Goal: Navigation & Orientation: Find specific page/section

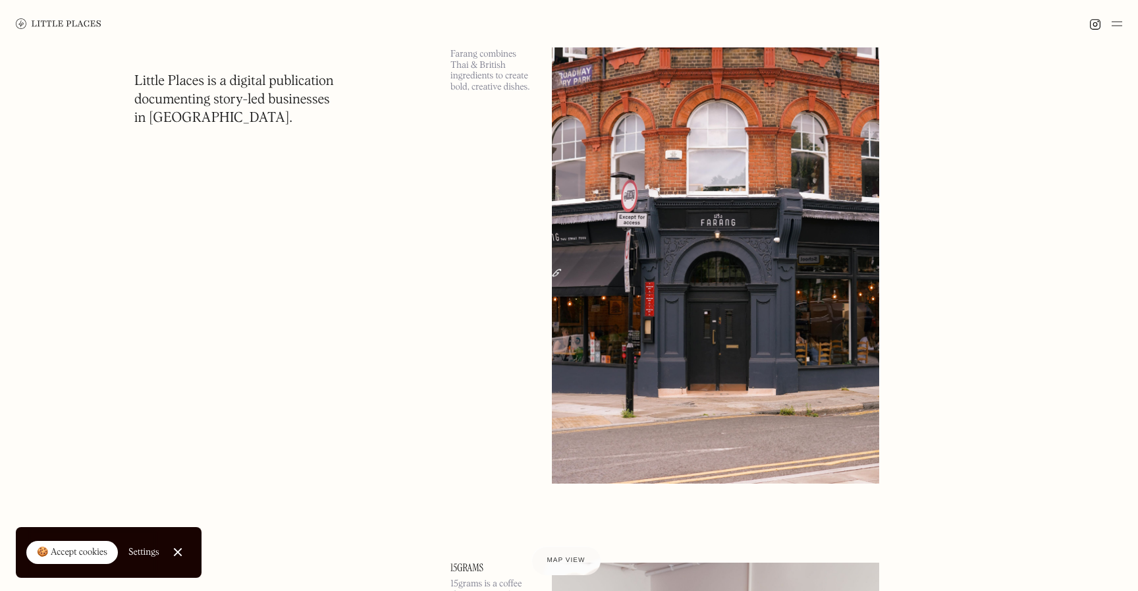
scroll to position [4009, 0]
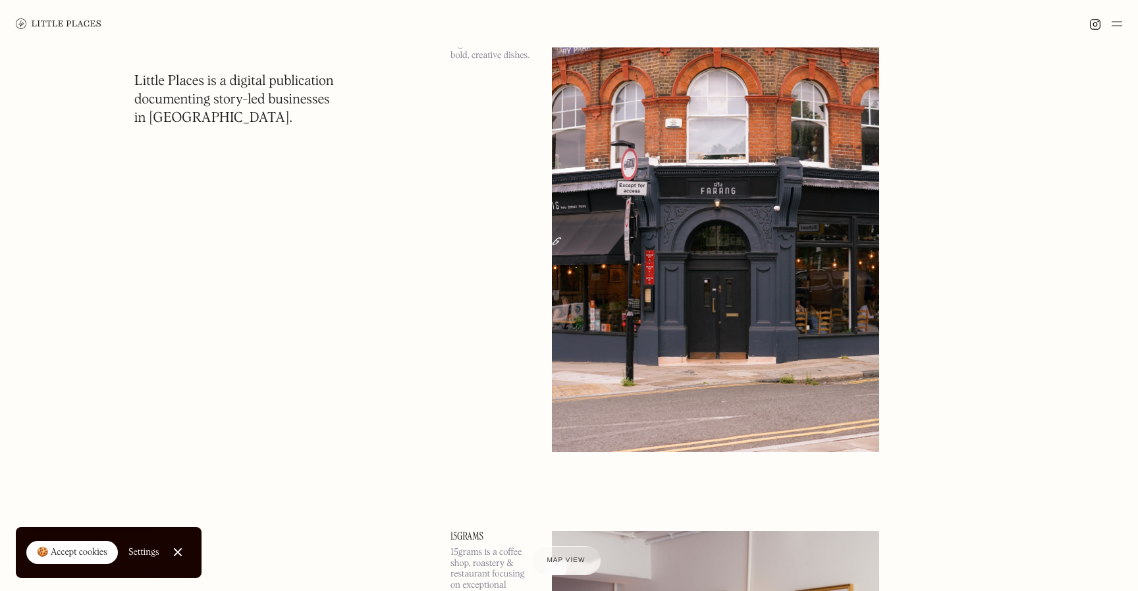
click at [1120, 26] on img at bounding box center [1117, 24] width 11 height 16
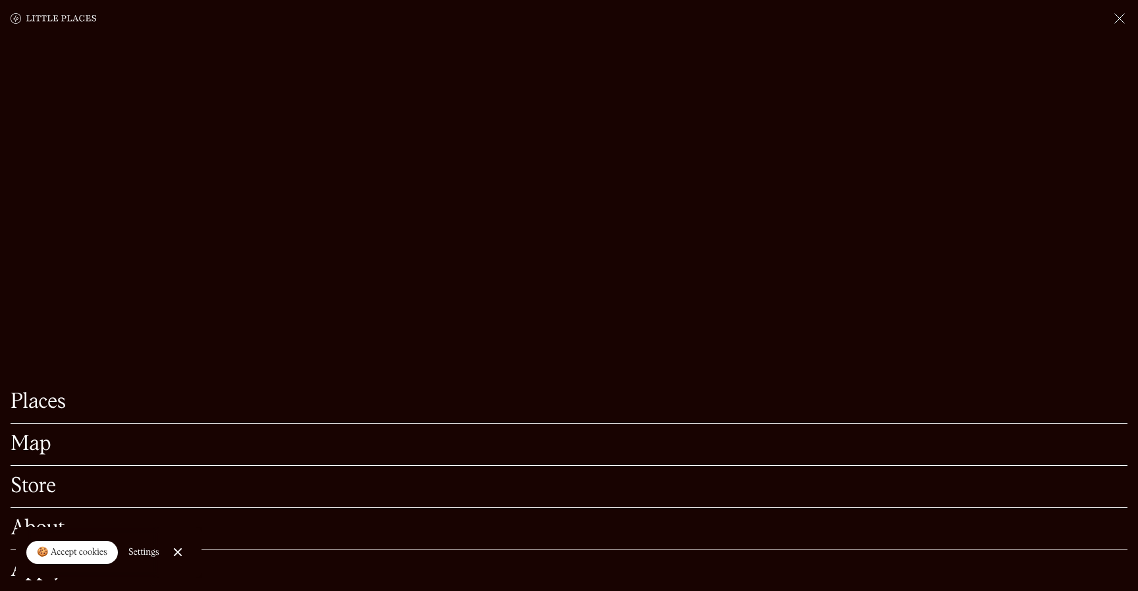
click at [34, 412] on link "Places" at bounding box center [569, 402] width 1117 height 20
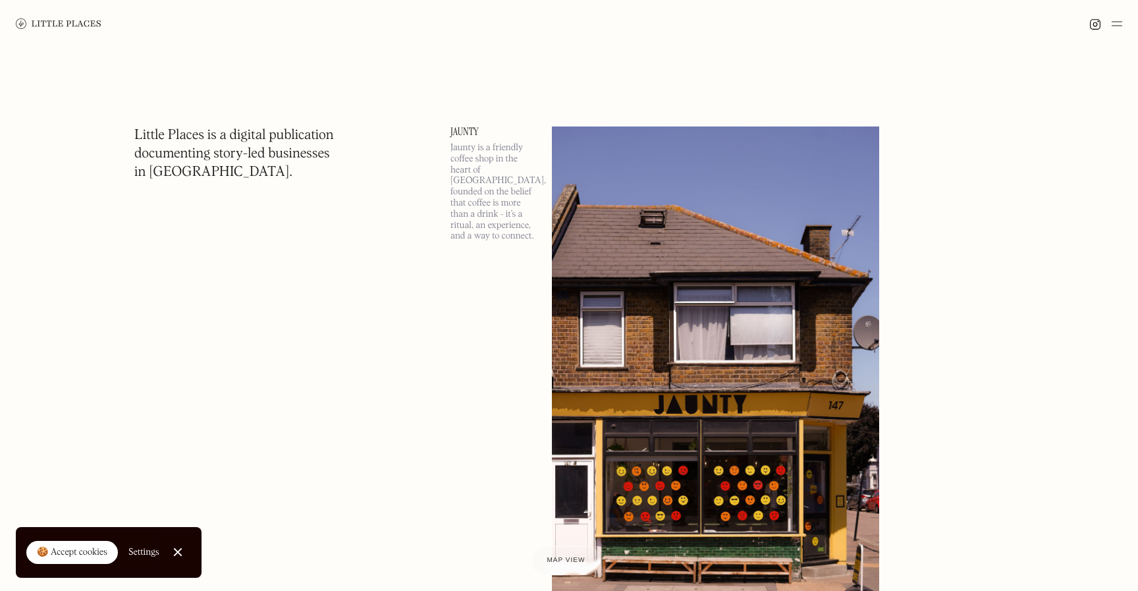
scroll to position [136, 0]
click at [1112, 23] on img at bounding box center [1117, 24] width 11 height 16
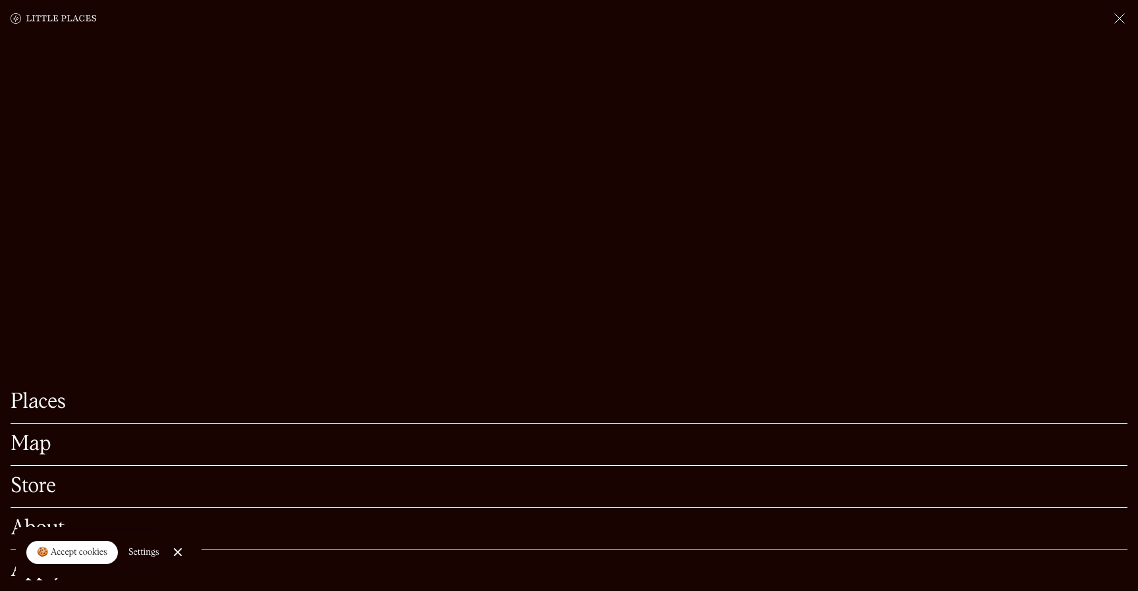
click at [36, 447] on link "Map" at bounding box center [569, 444] width 1117 height 20
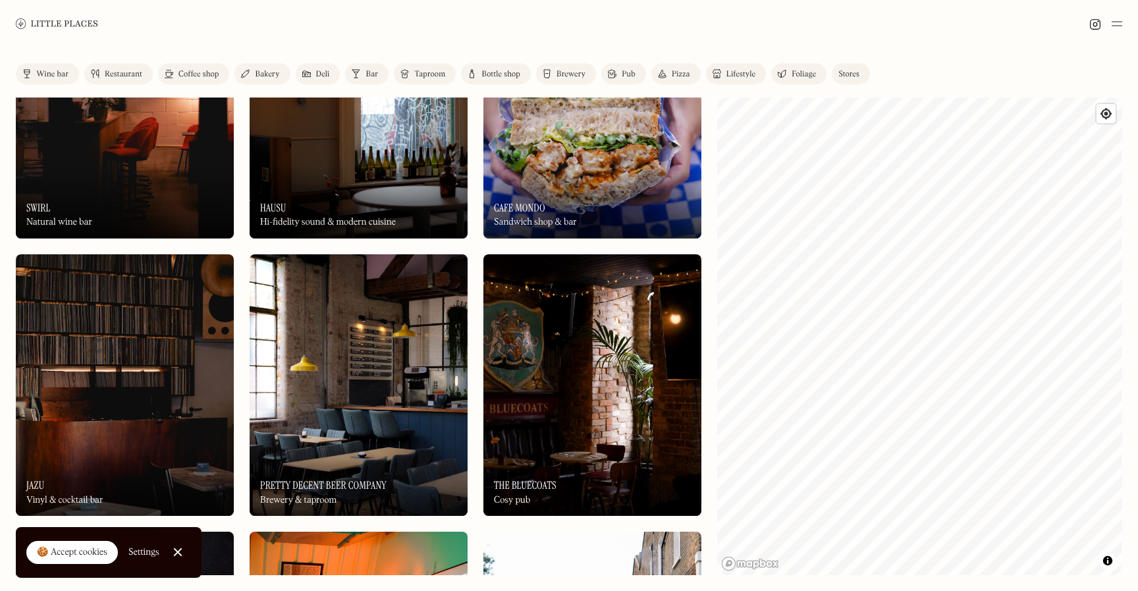
scroll to position [3220, 0]
